Goal: Information Seeking & Learning: Learn about a topic

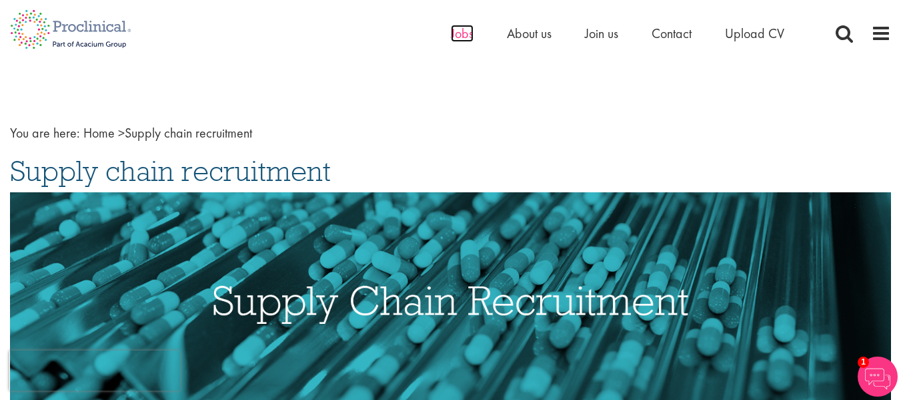
click at [456, 29] on span "Jobs" at bounding box center [462, 33] width 23 height 17
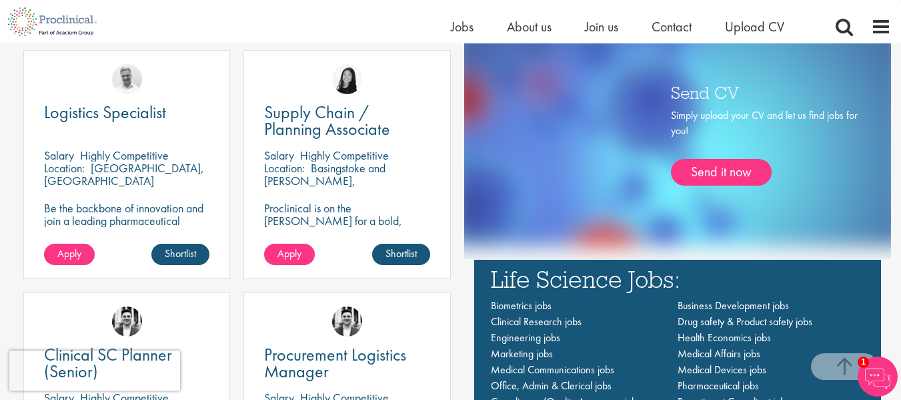
scroll to position [749, 0]
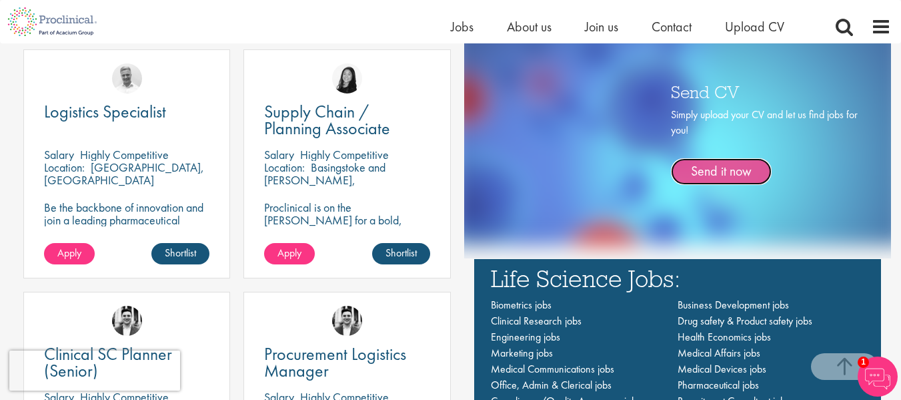
click at [730, 175] on link "Send it now" at bounding box center [721, 171] width 101 height 27
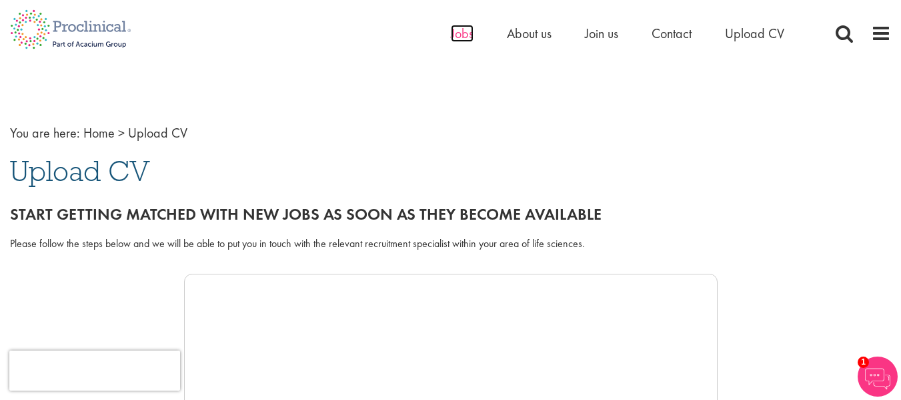
click at [469, 29] on span "Jobs" at bounding box center [462, 33] width 23 height 17
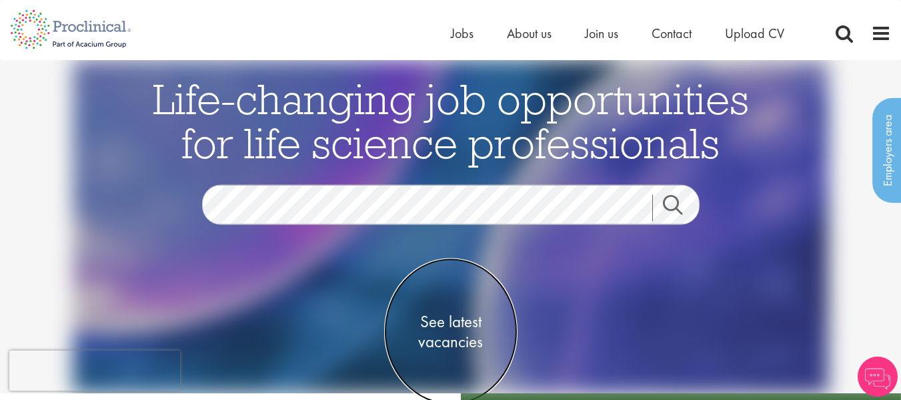
click at [446, 336] on span "See latest vacancies" at bounding box center [450, 332] width 133 height 40
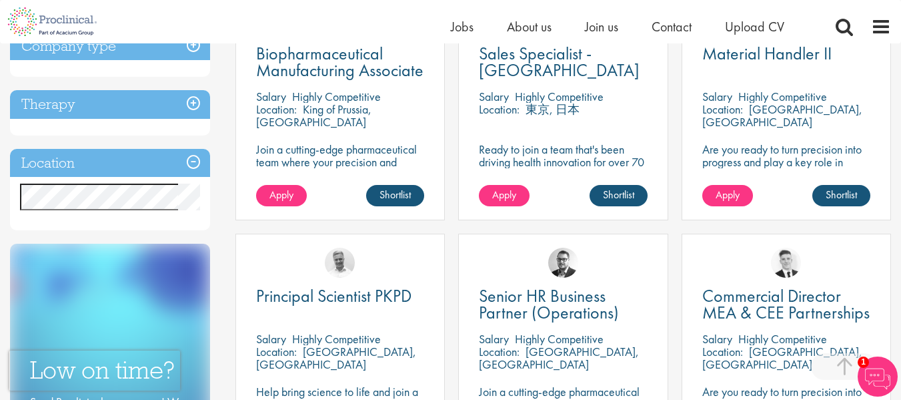
scroll to position [553, 0]
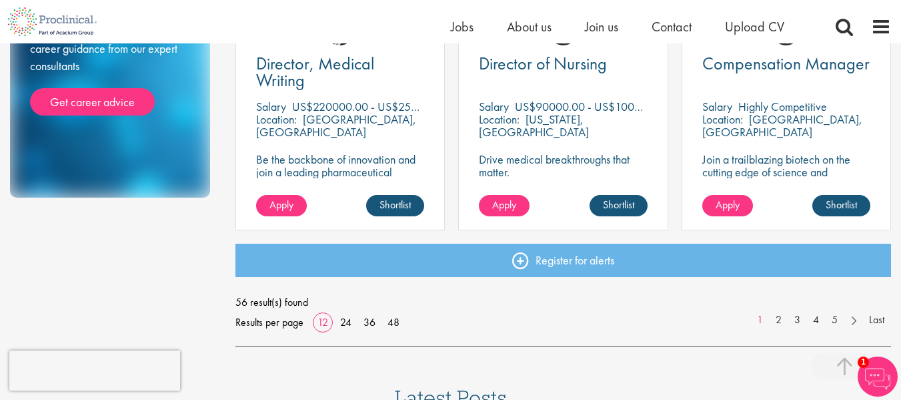
scroll to position [1027, 0]
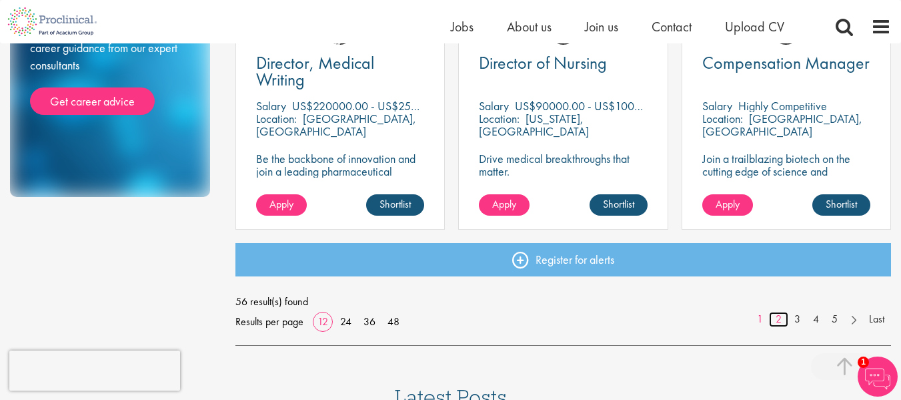
click at [779, 320] on link "2" at bounding box center [778, 319] width 19 height 15
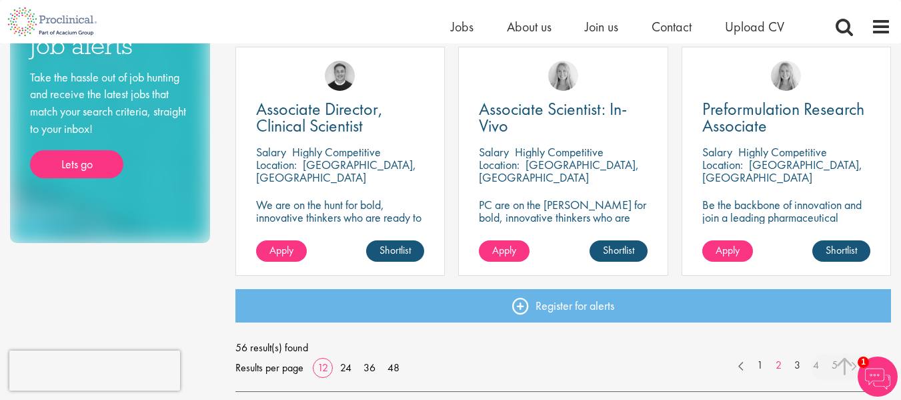
scroll to position [982, 0]
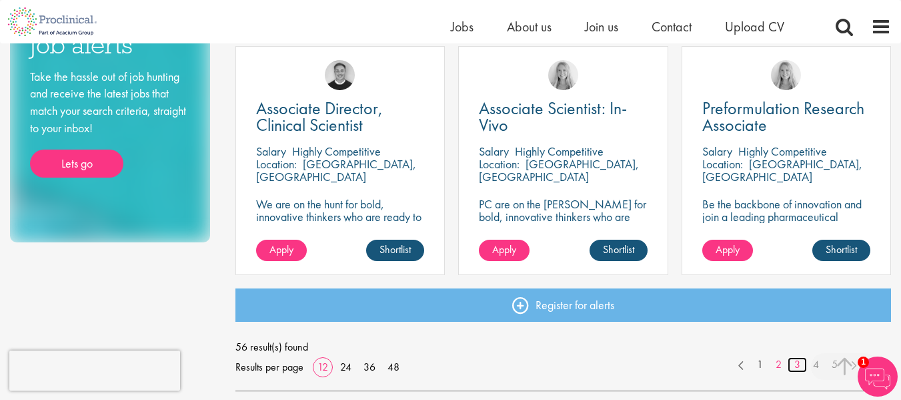
click at [797, 372] on link "3" at bounding box center [797, 364] width 19 height 15
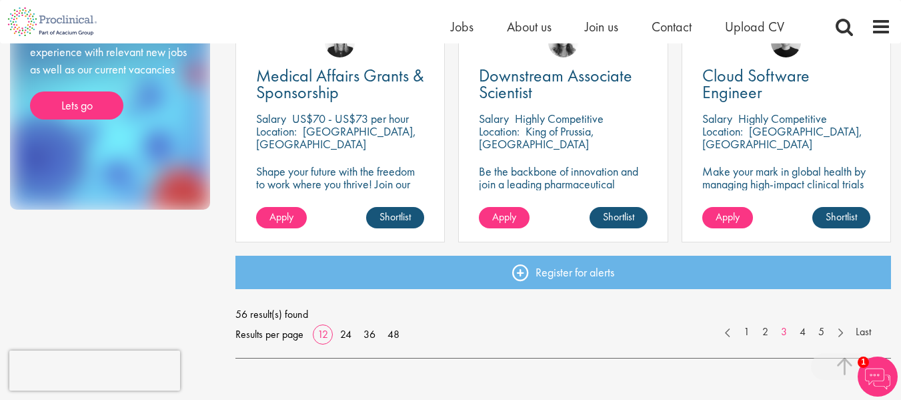
scroll to position [1015, 0]
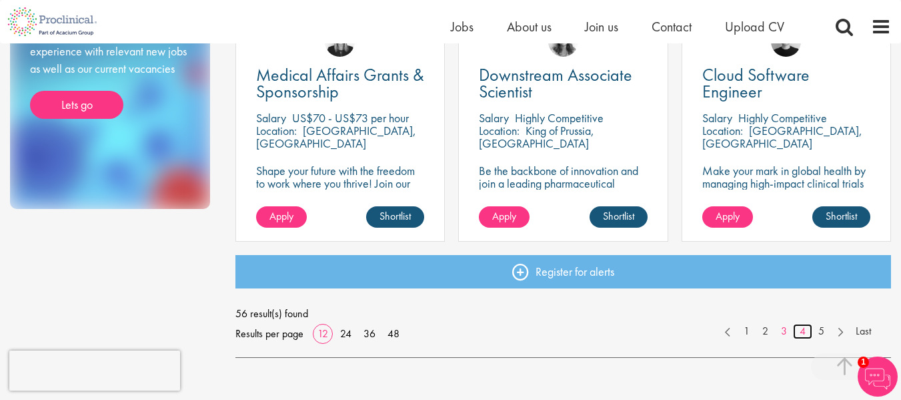
click at [805, 334] on link "4" at bounding box center [802, 331] width 19 height 15
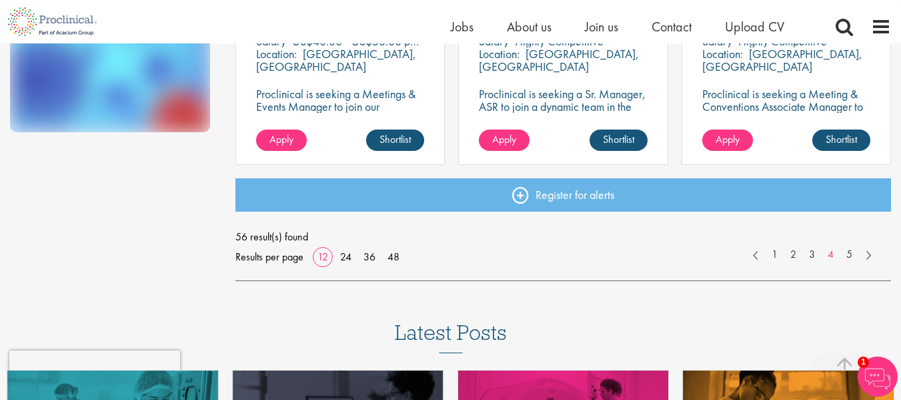
scroll to position [1093, 0]
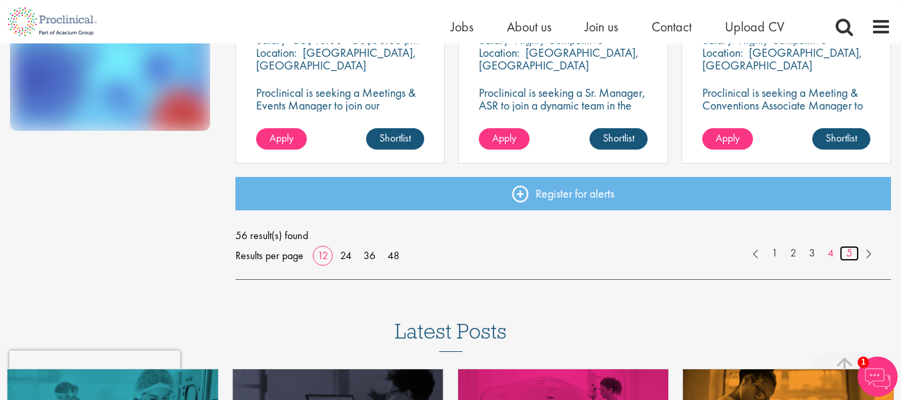
click at [846, 257] on link "5" at bounding box center [849, 253] width 19 height 15
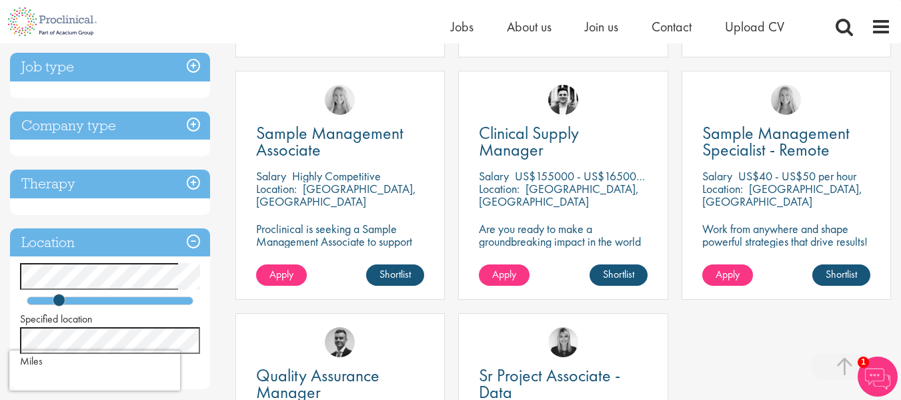
scroll to position [472, 0]
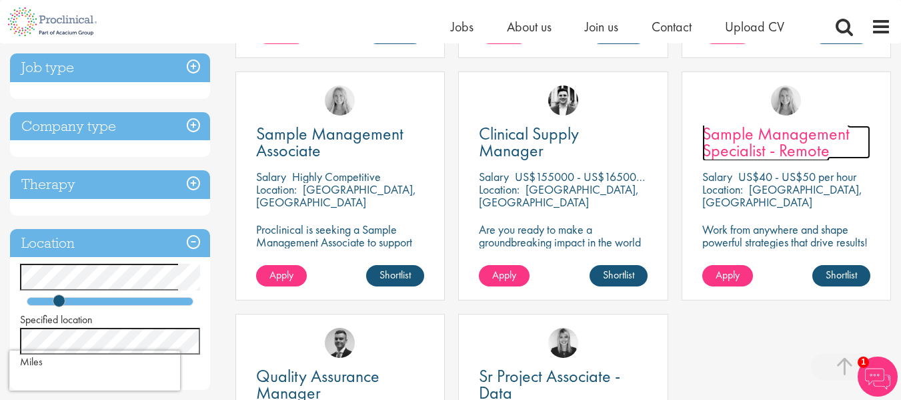
click at [801, 137] on span "Sample Management Specialist - Remote" at bounding box center [776, 141] width 147 height 39
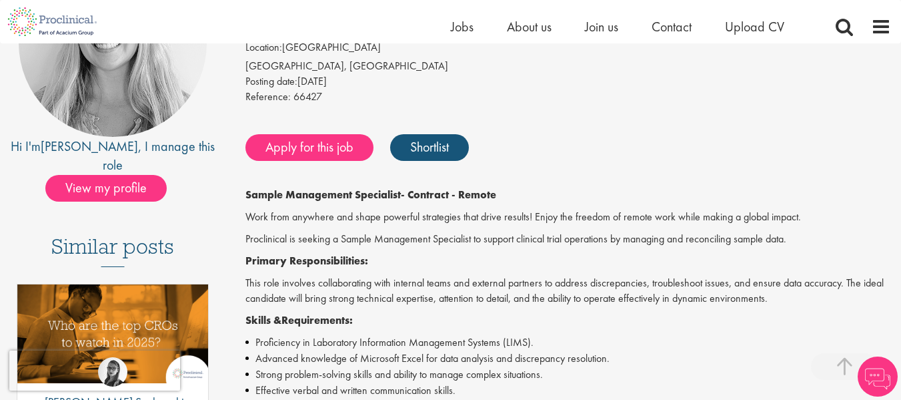
scroll to position [209, 0]
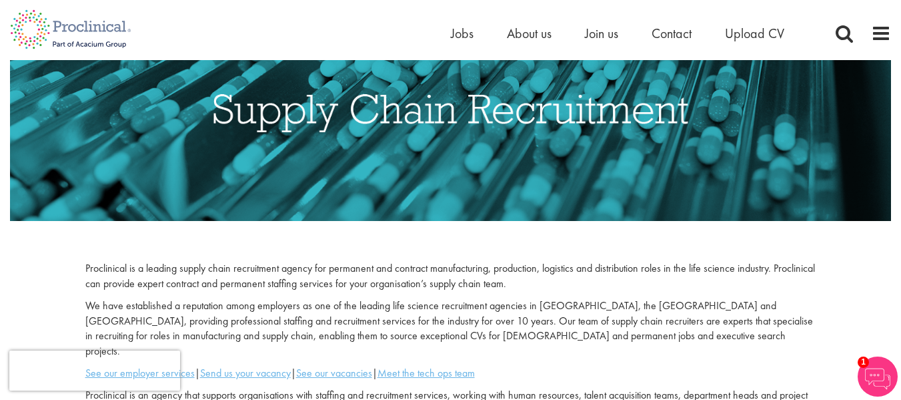
scroll to position [195, 0]
